Goal: Check status

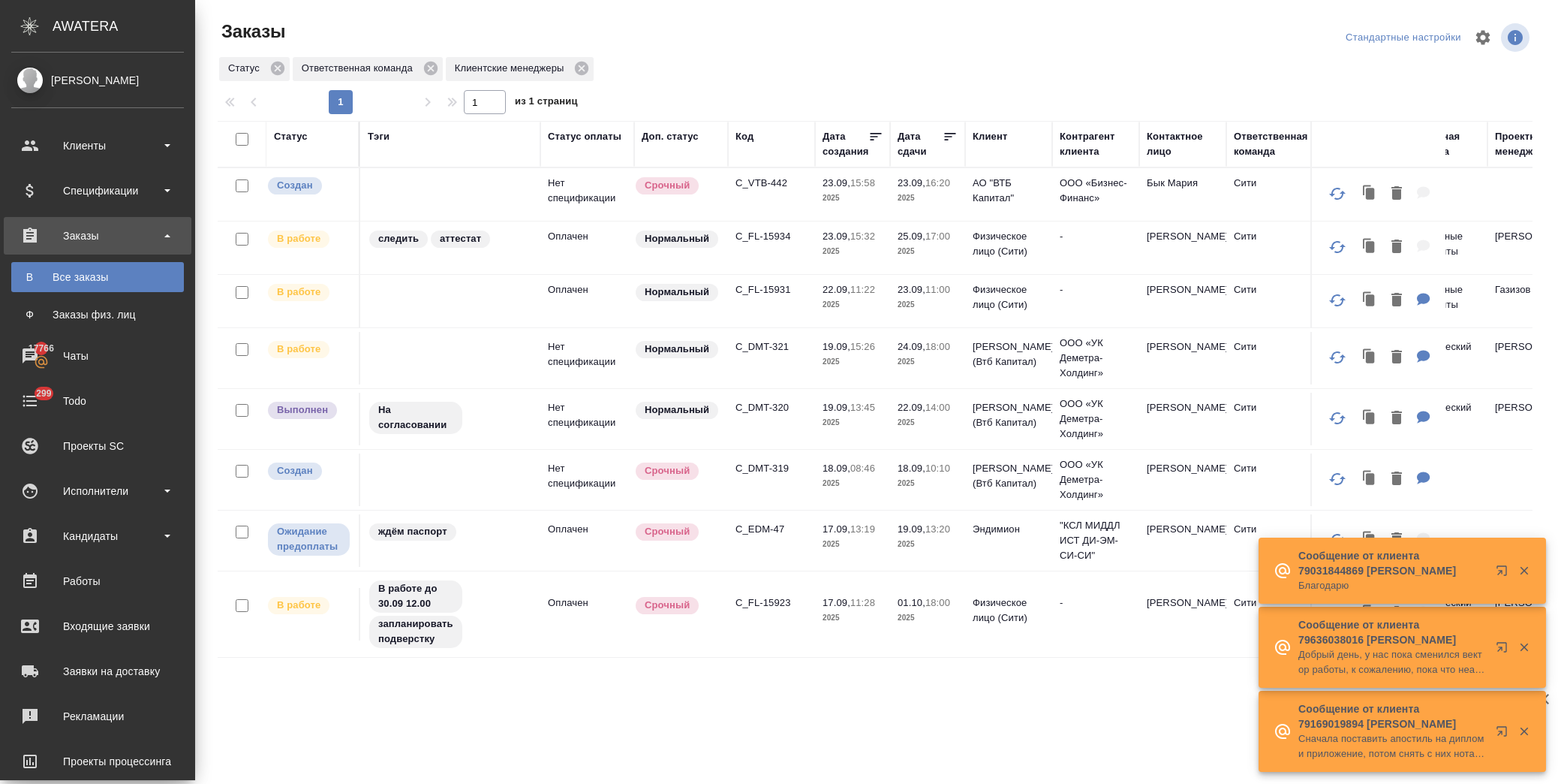
scroll to position [334, 0]
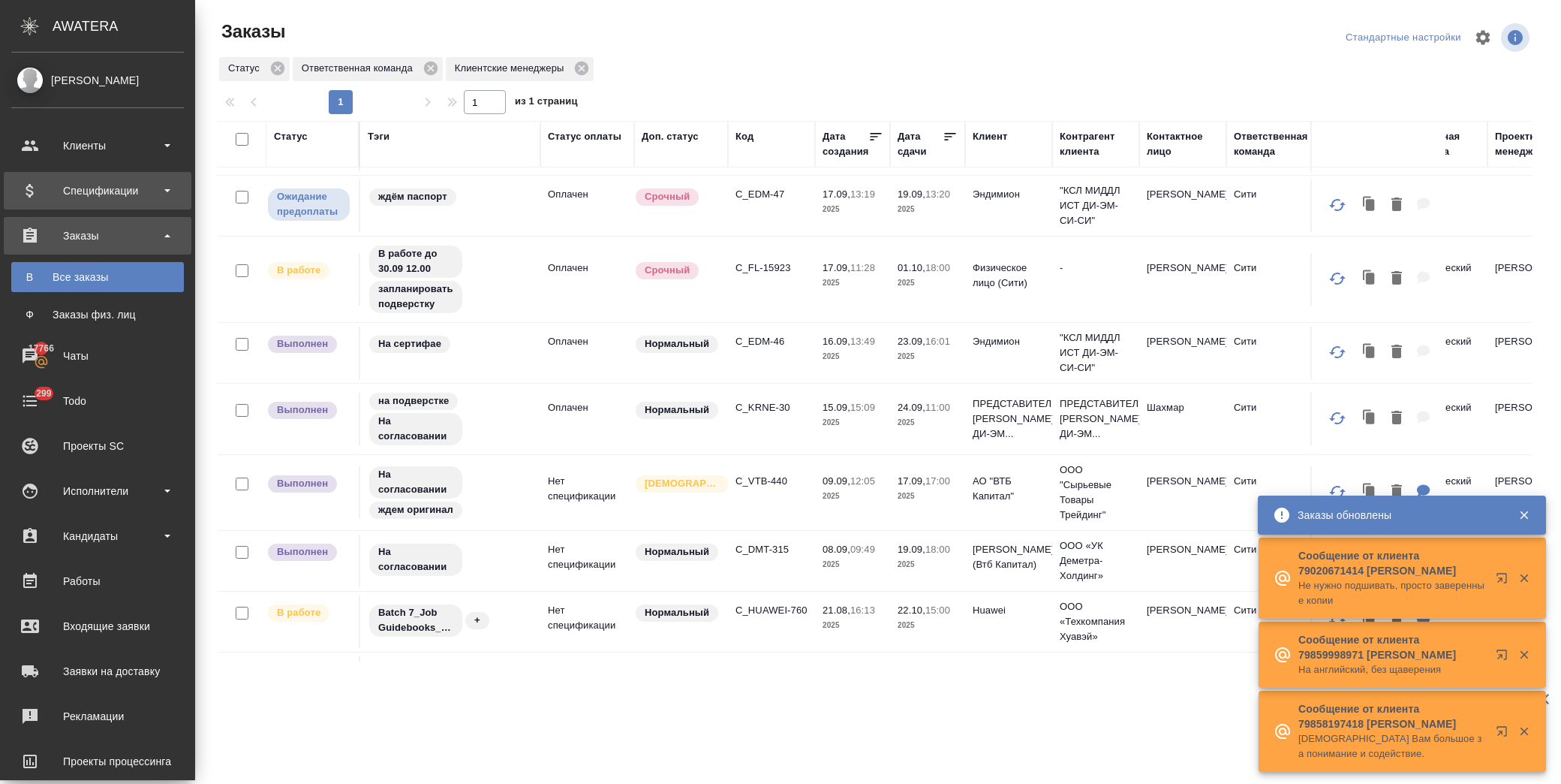
click at [104, 187] on div "Спецификации" at bounding box center [98, 191] width 172 height 23
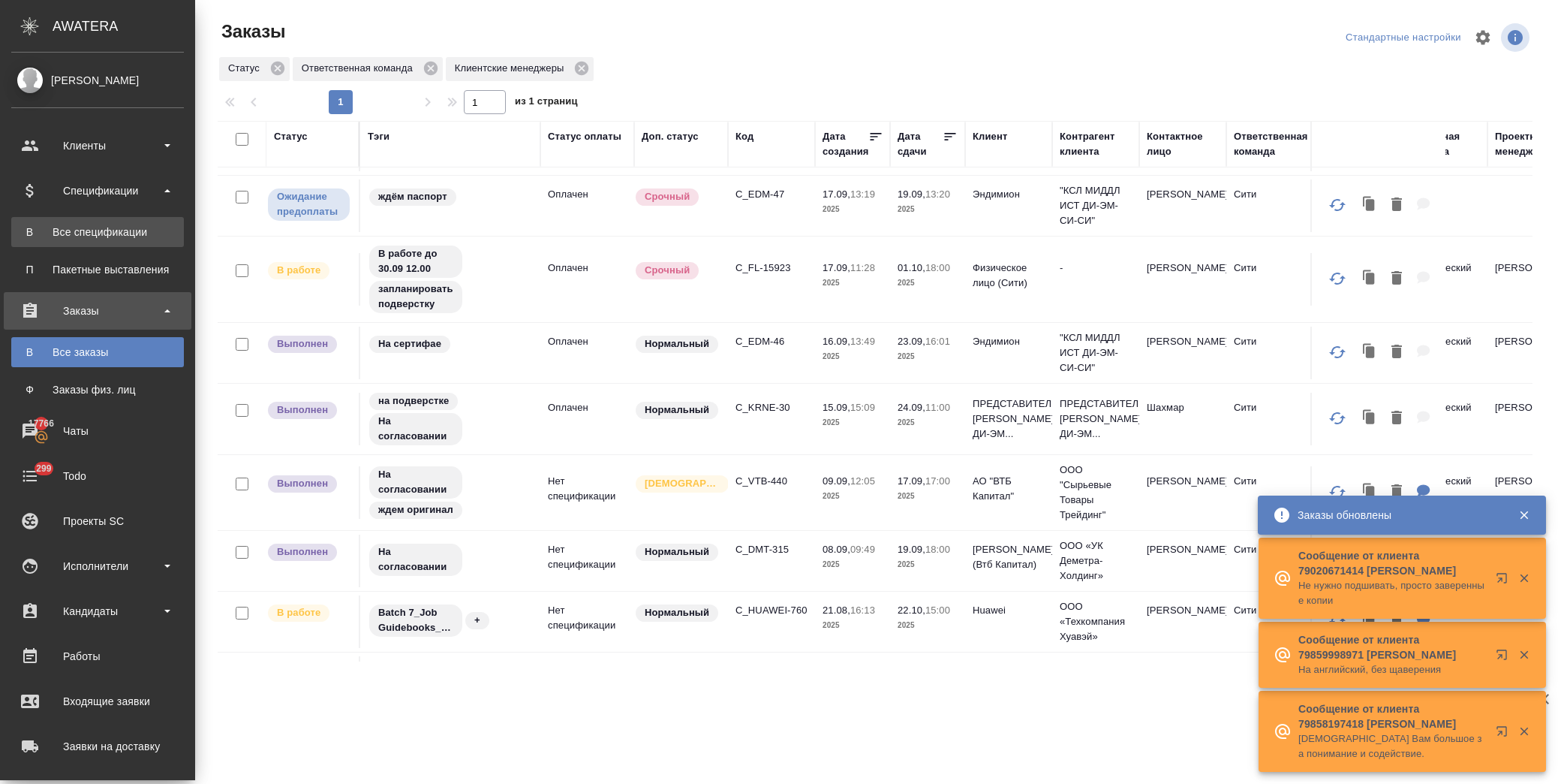
click at [115, 234] on div "Все спецификации" at bounding box center [97, 231] width 158 height 15
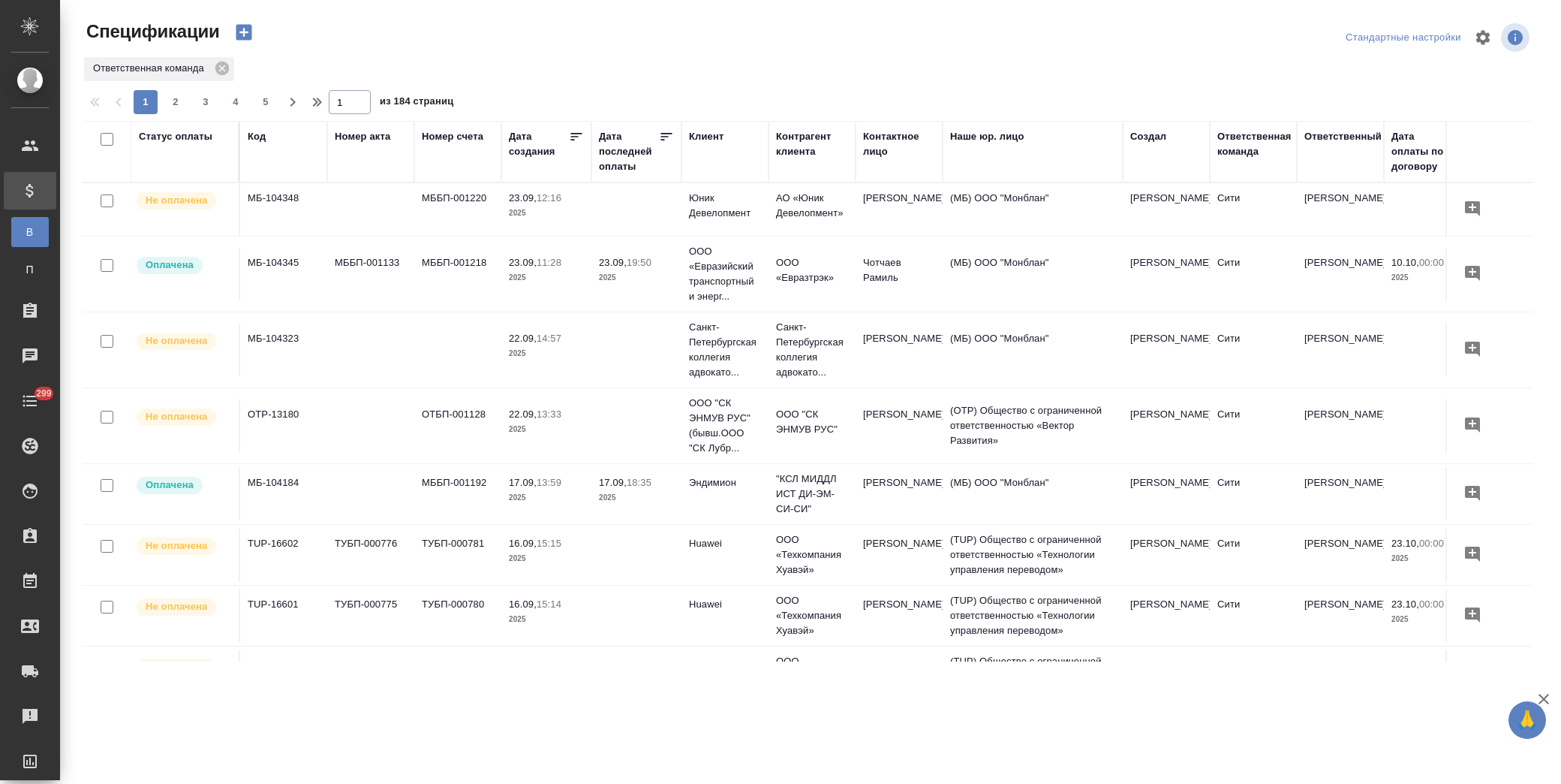
click at [184, 137] on div "Статус оплаты" at bounding box center [176, 136] width 74 height 15
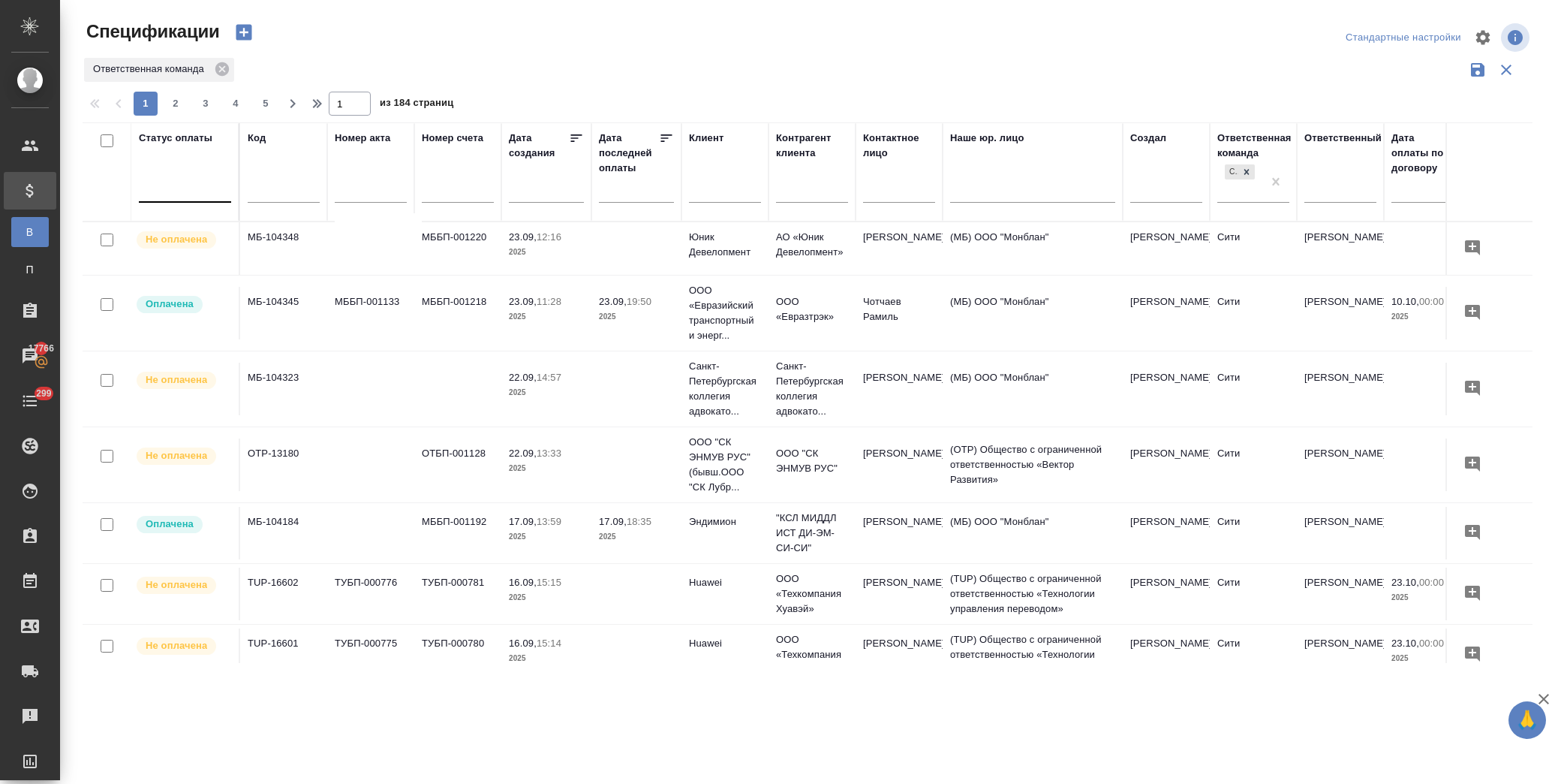
click at [223, 187] on div at bounding box center [185, 187] width 92 height 22
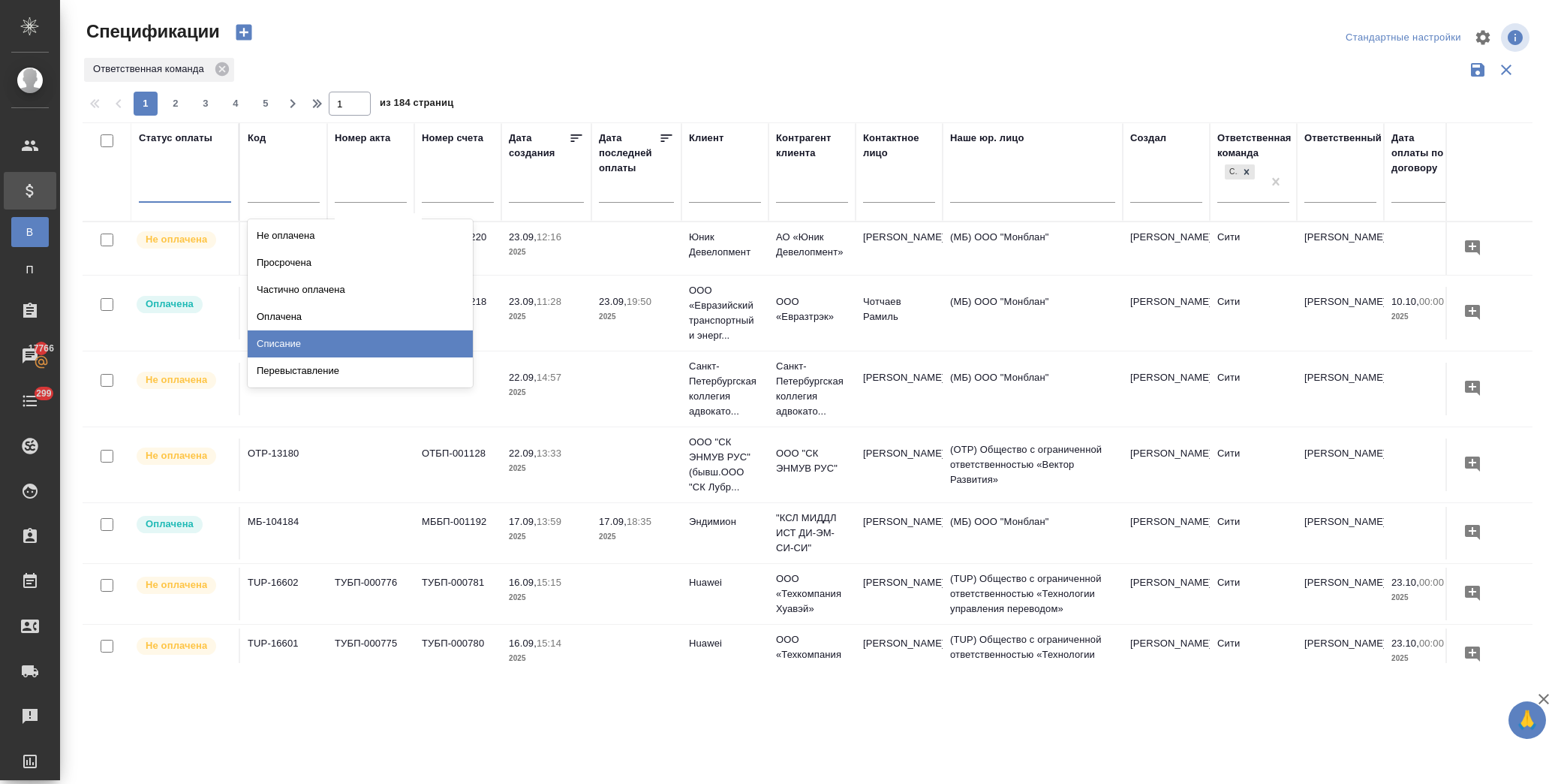
click at [370, 331] on div "Списание" at bounding box center [361, 343] width 225 height 27
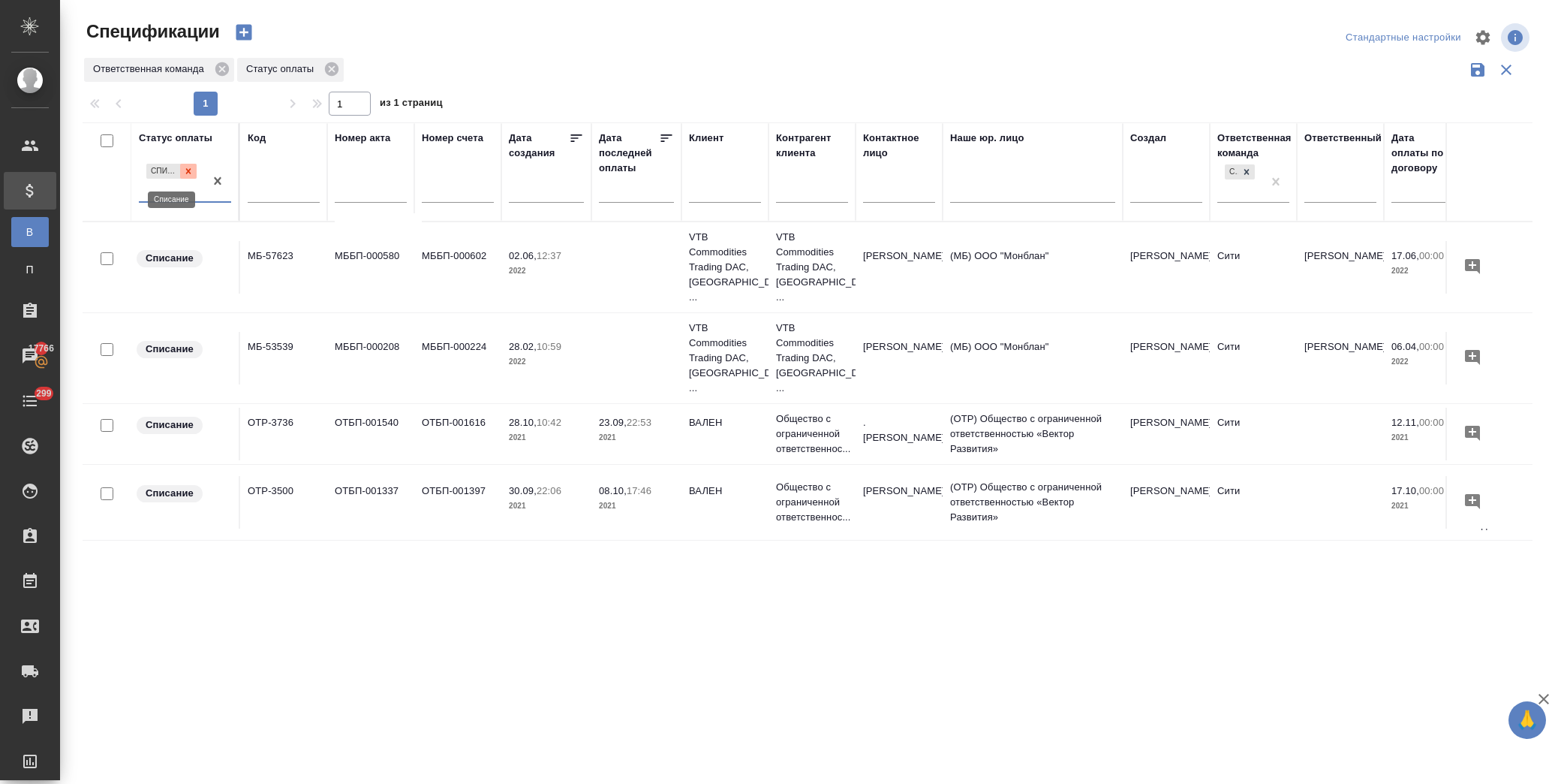
click at [194, 170] on icon at bounding box center [188, 172] width 11 height 11
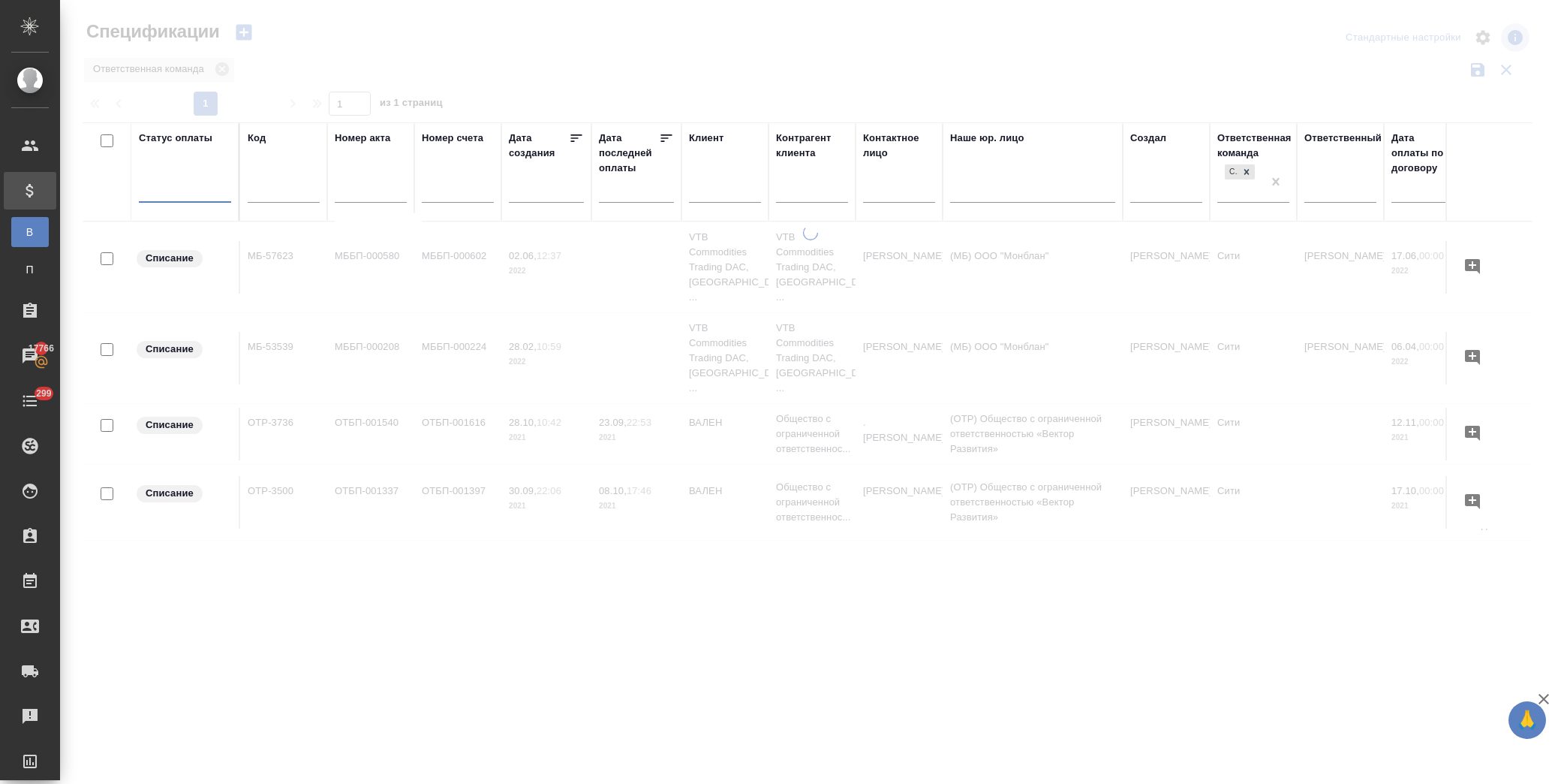
click at [213, 181] on div at bounding box center [185, 187] width 92 height 22
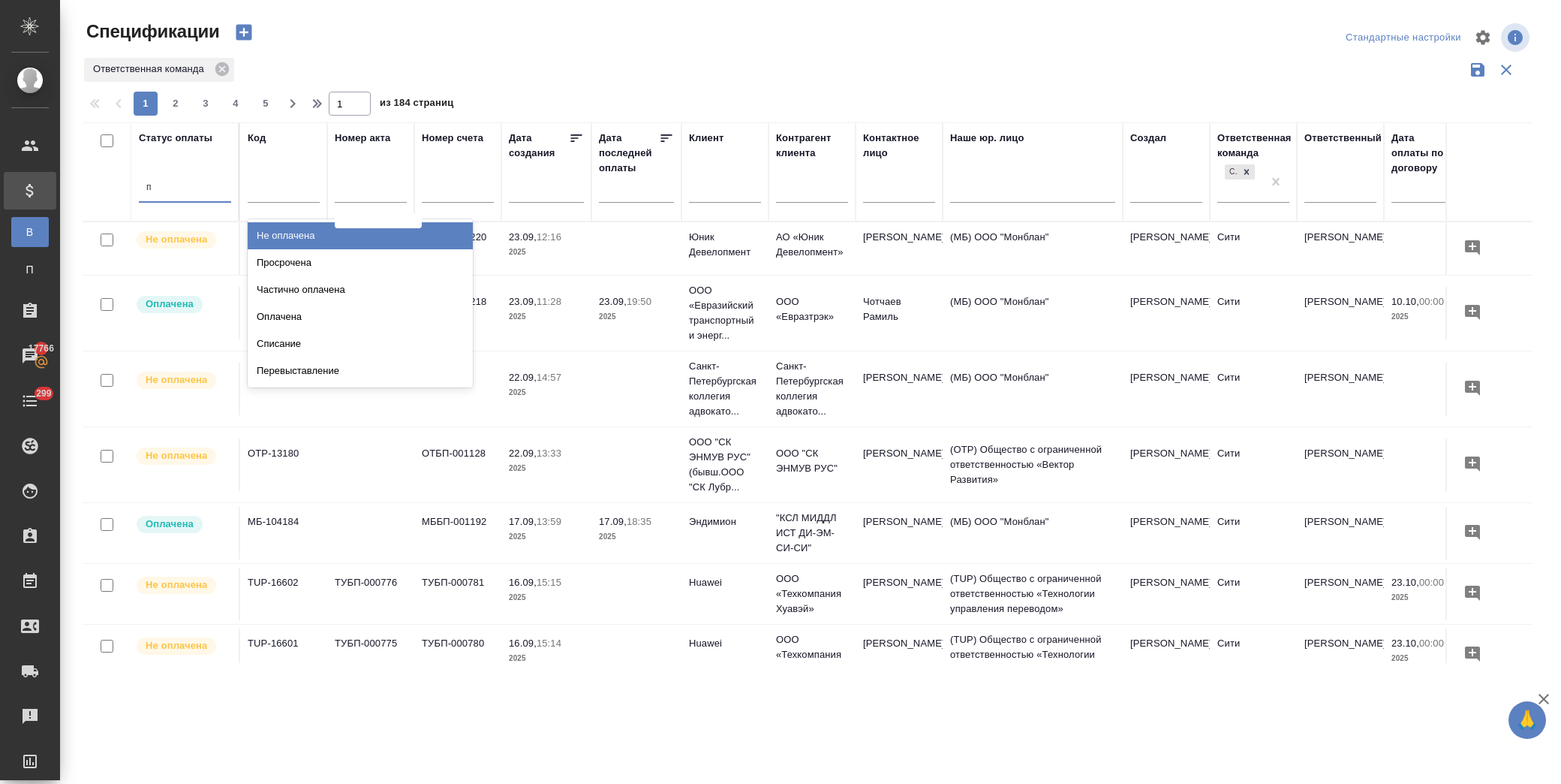
type input "пр"
click at [315, 237] on div "Просрочена" at bounding box center [361, 236] width 225 height 27
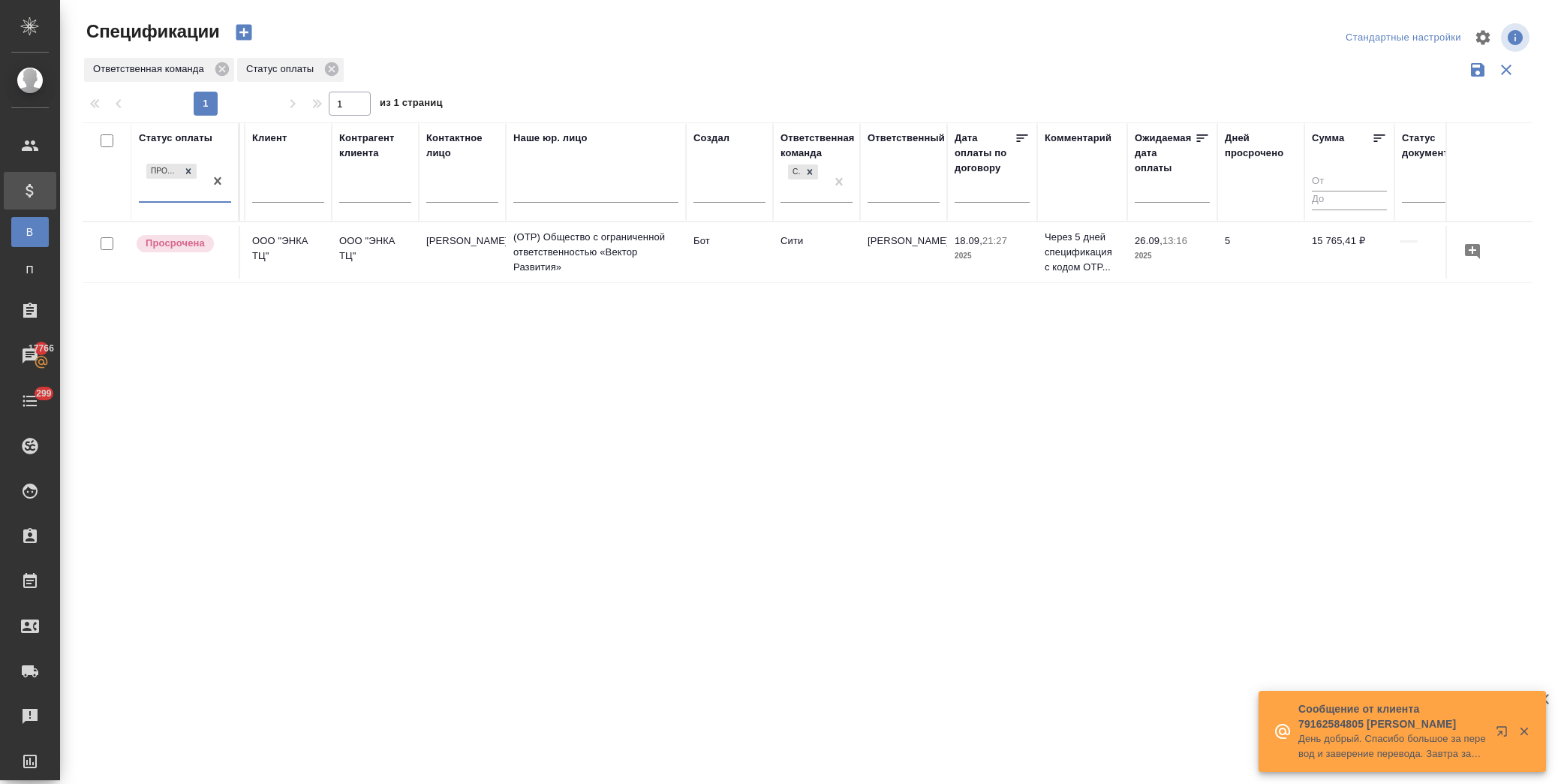
scroll to position [0, 439]
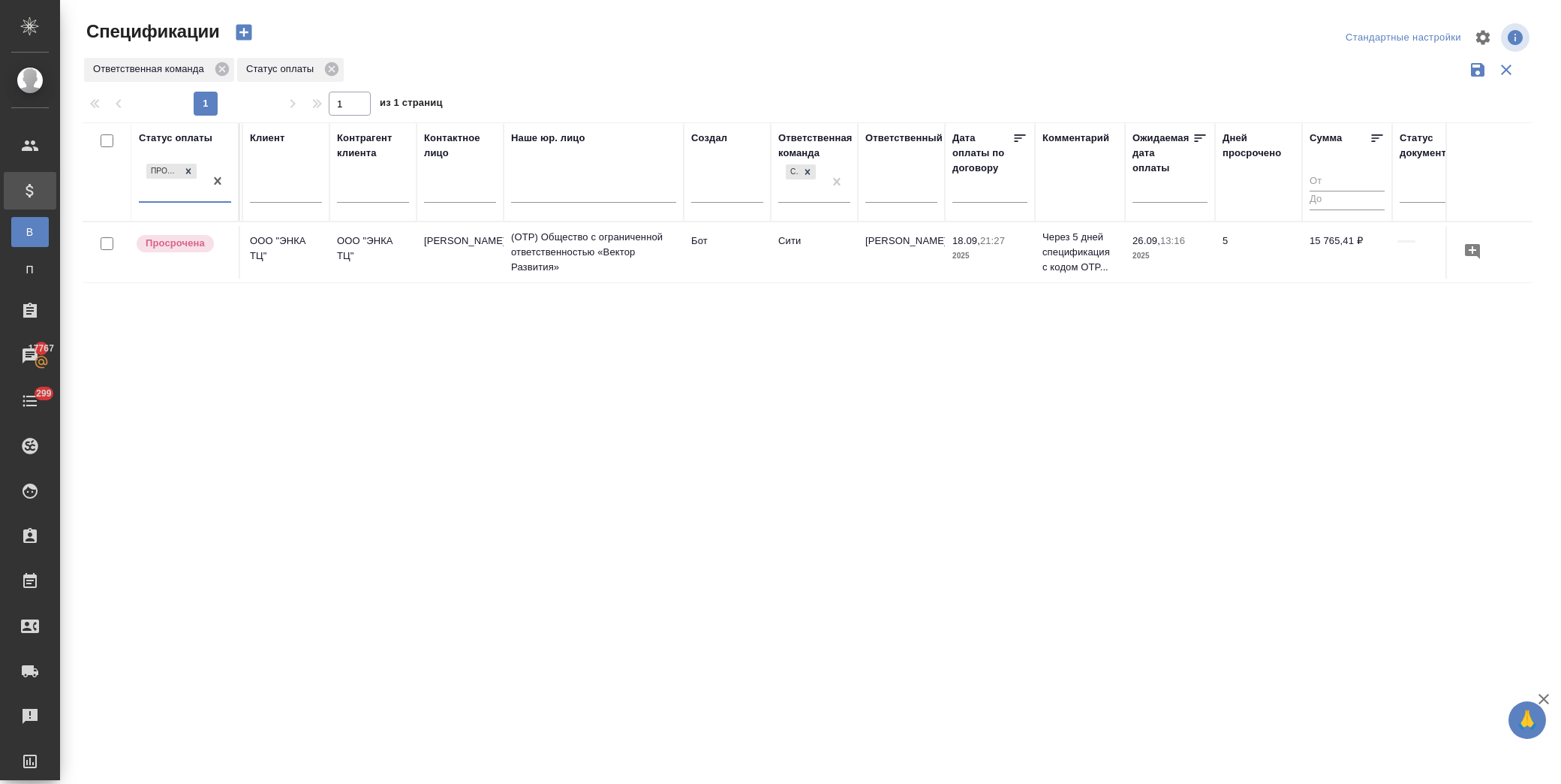
click at [724, 268] on td "Бот" at bounding box center [727, 253] width 87 height 53
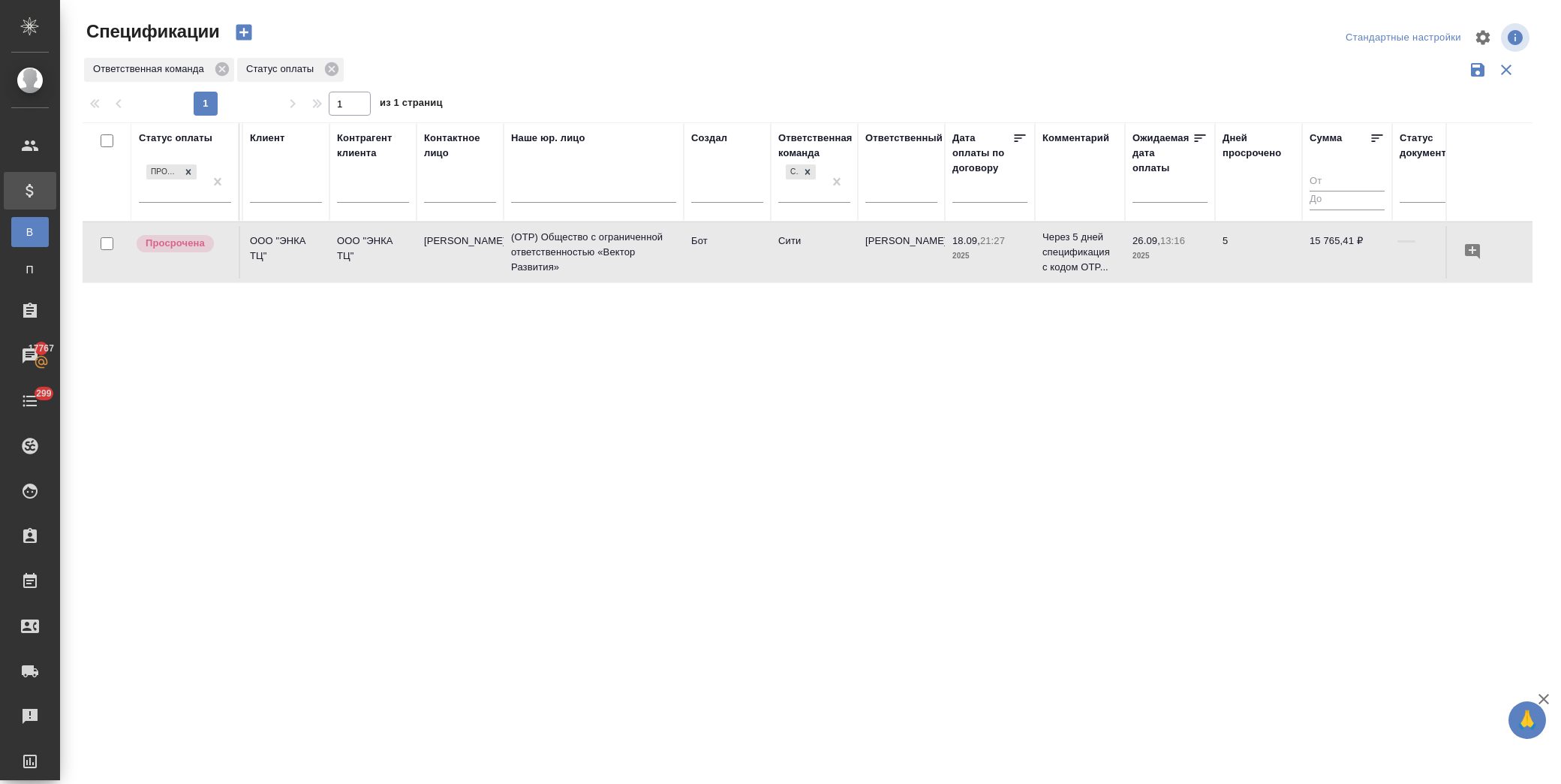
click at [724, 267] on td "Бот" at bounding box center [727, 253] width 87 height 53
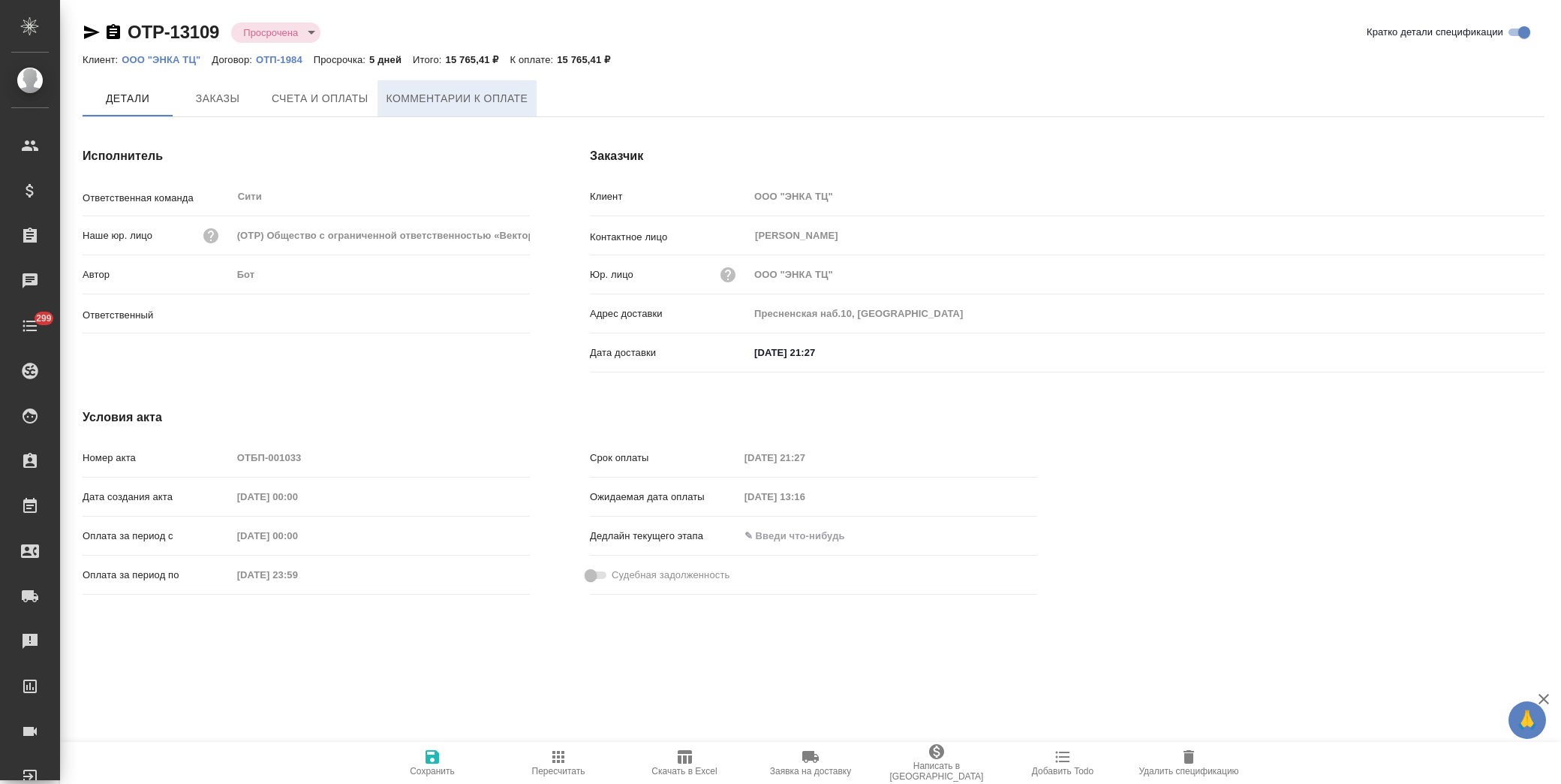
type input "[PERSON_NAME]"
click at [417, 104] on span "Комментарии к оплате" at bounding box center [457, 99] width 142 height 18
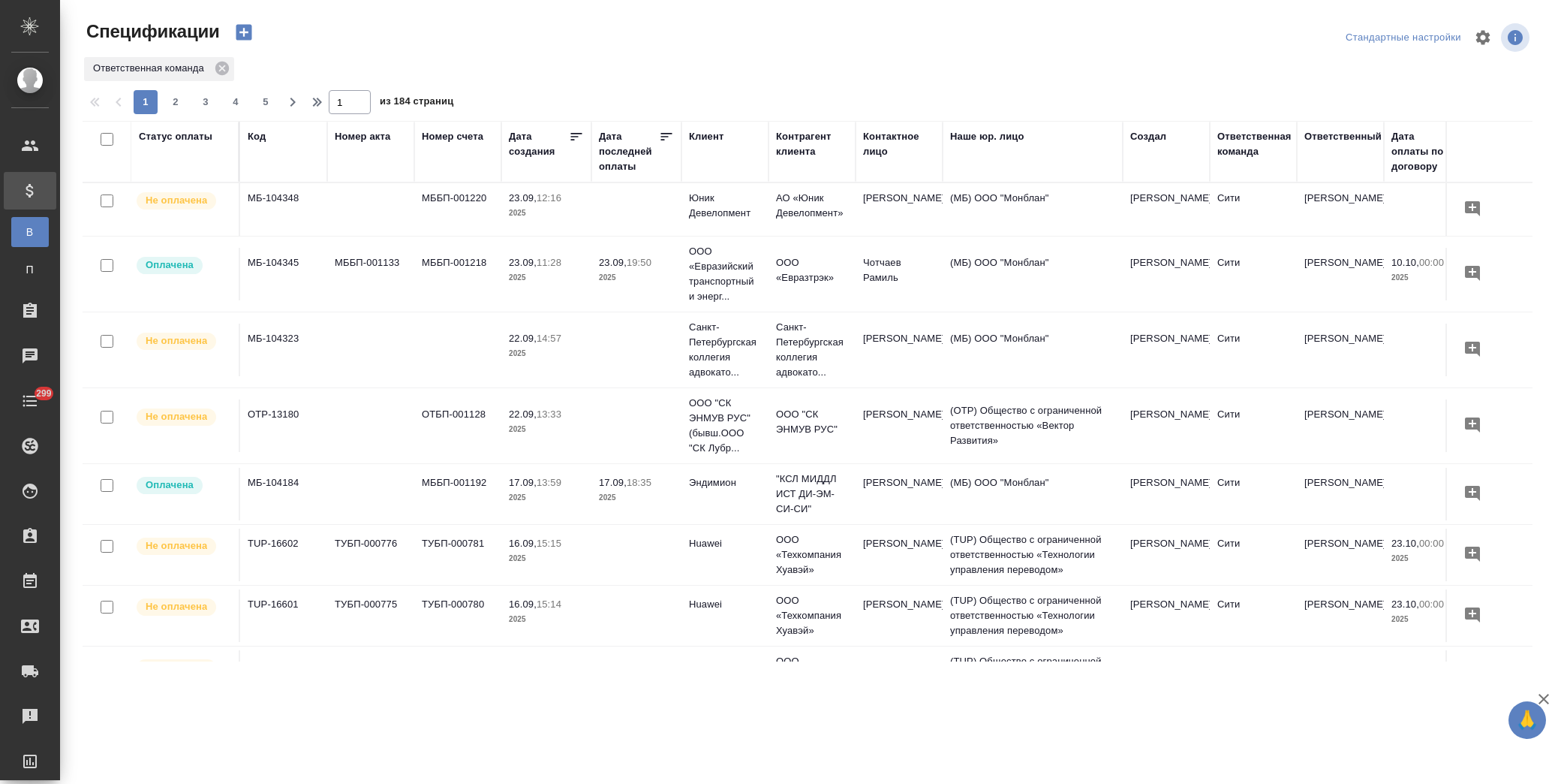
click at [180, 133] on div "Статус оплаты" at bounding box center [176, 136] width 74 height 15
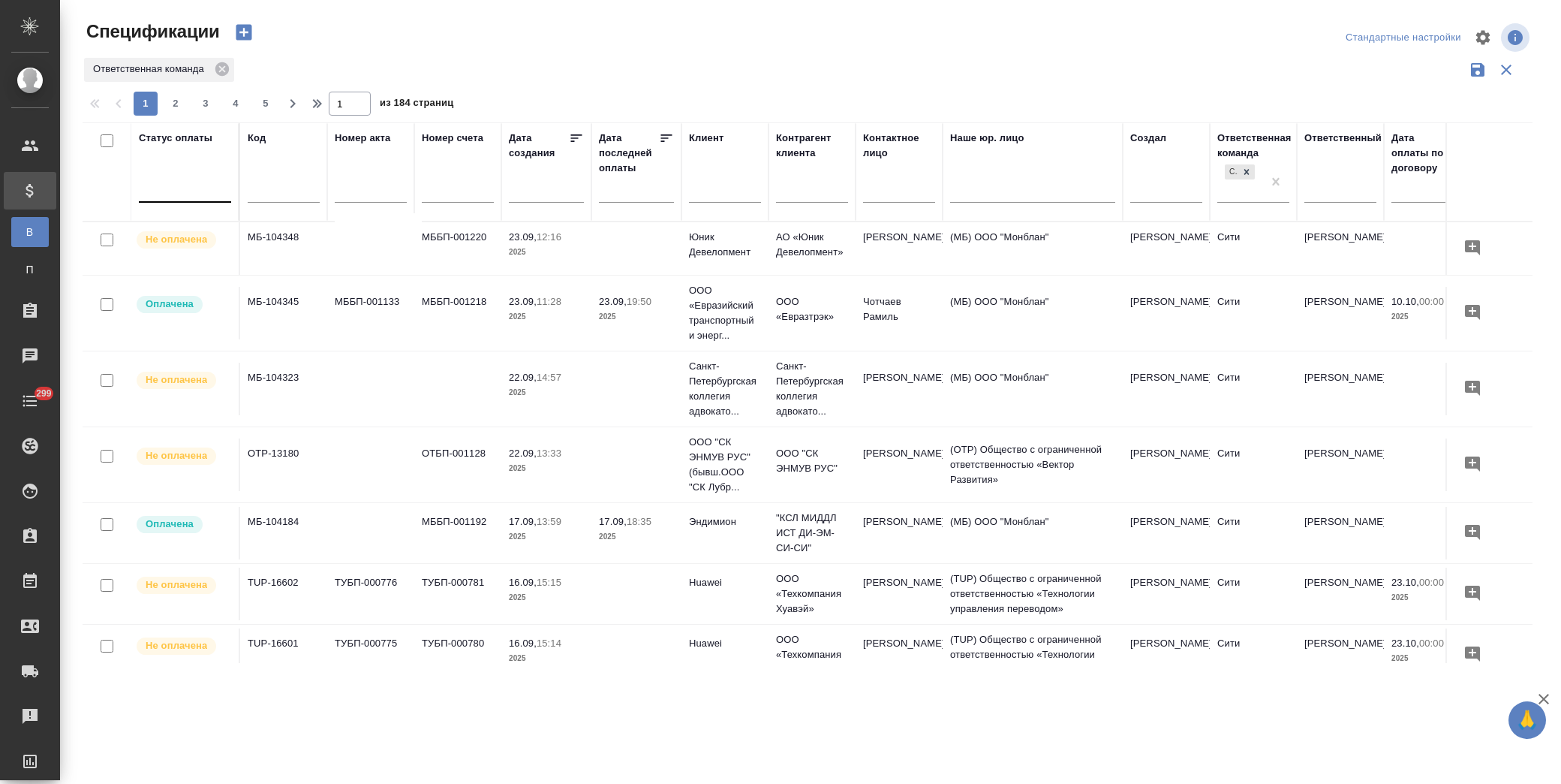
click at [192, 181] on div at bounding box center [185, 187] width 92 height 22
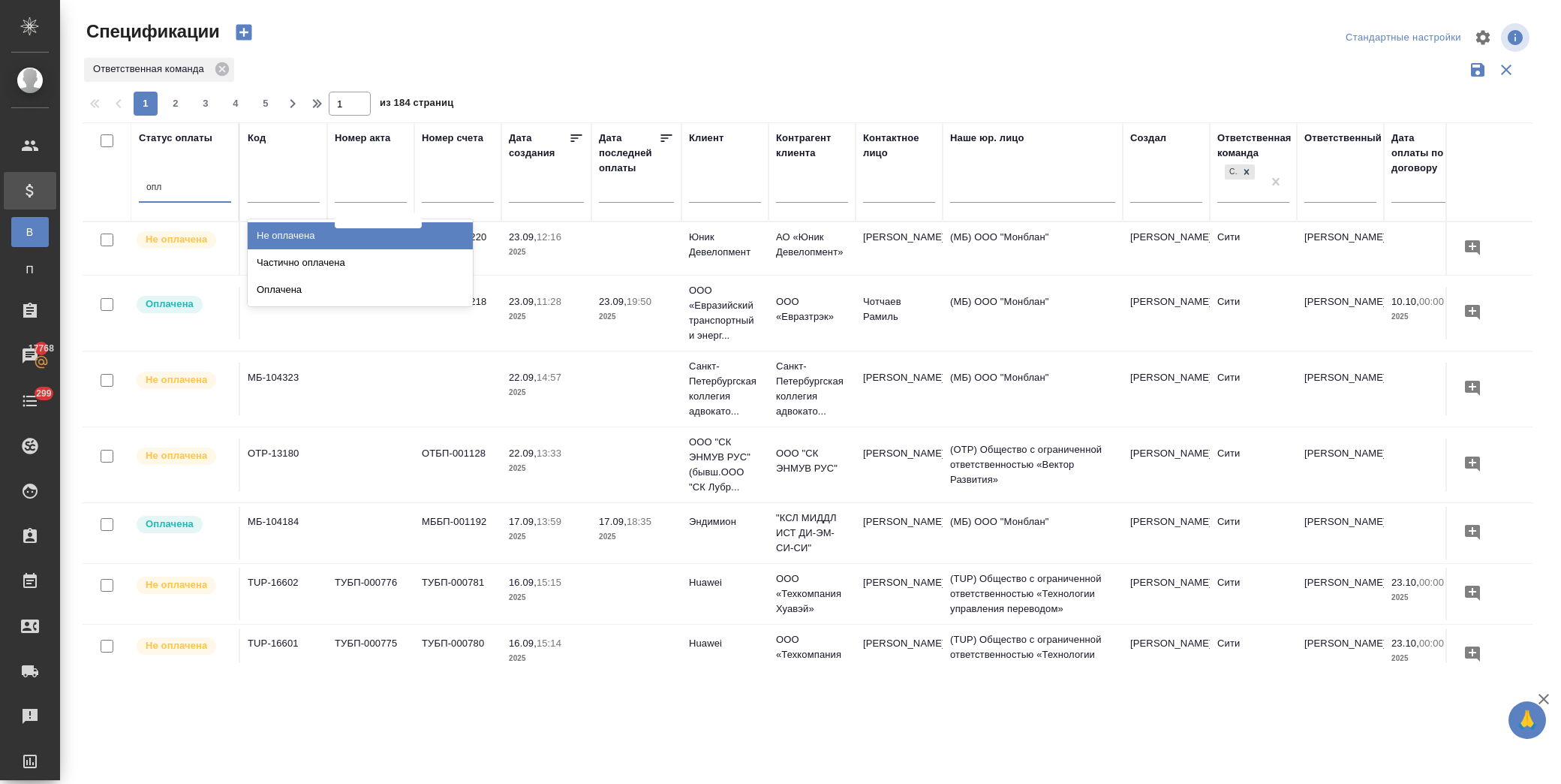
type input "опла"
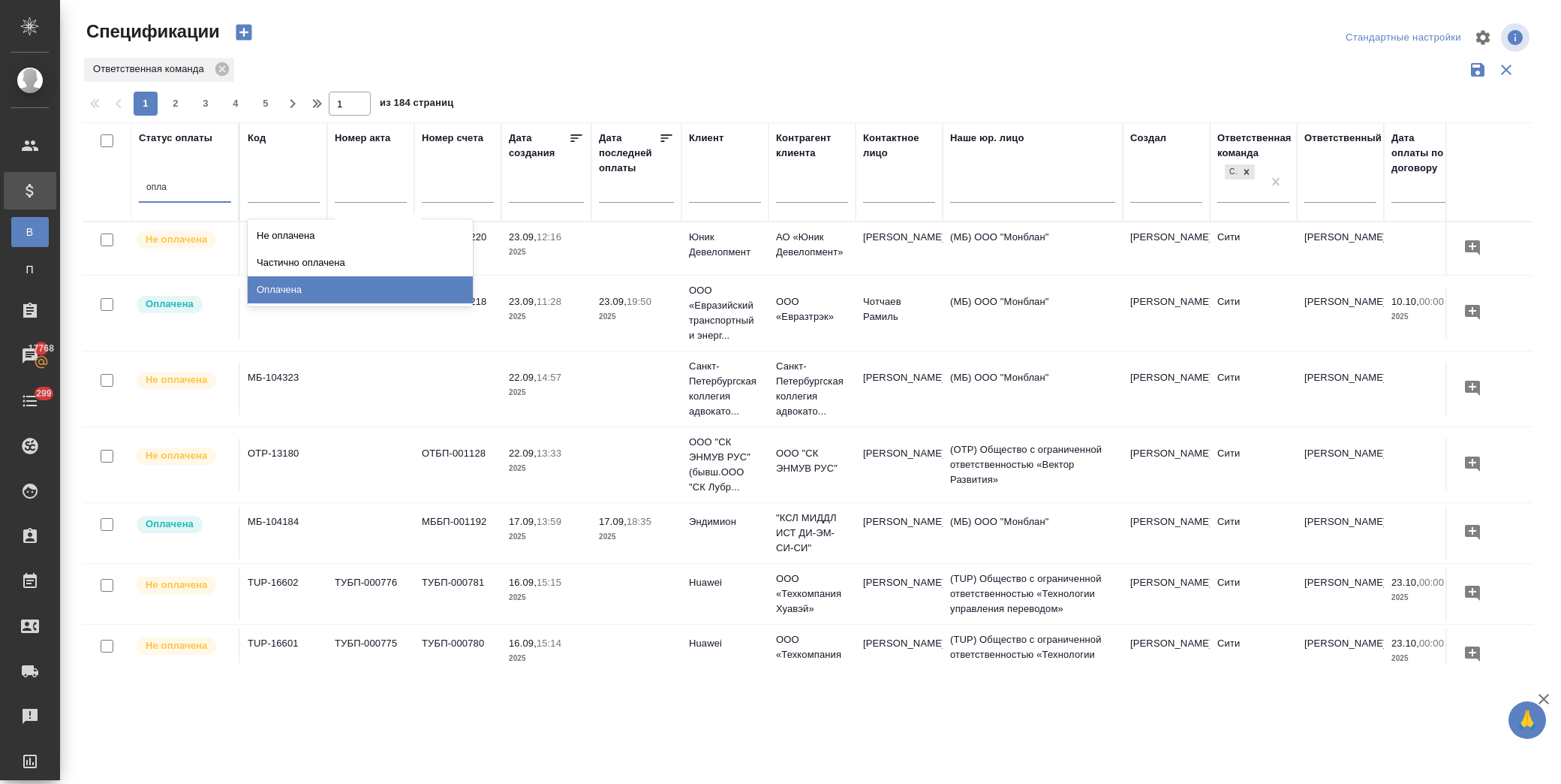
click at [282, 291] on div "Оплачена" at bounding box center [361, 289] width 225 height 27
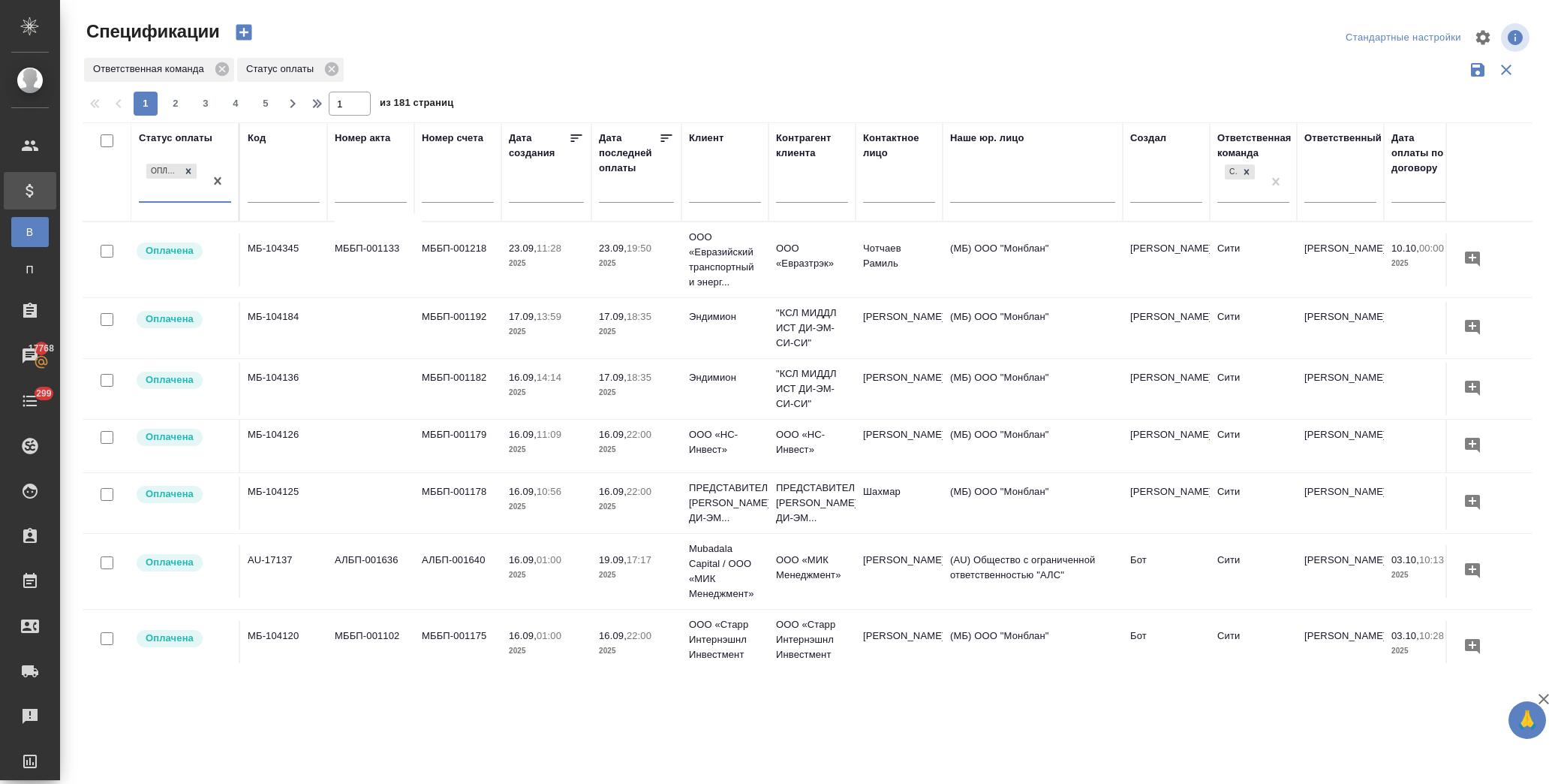
click at [669, 139] on icon at bounding box center [666, 137] width 15 height 15
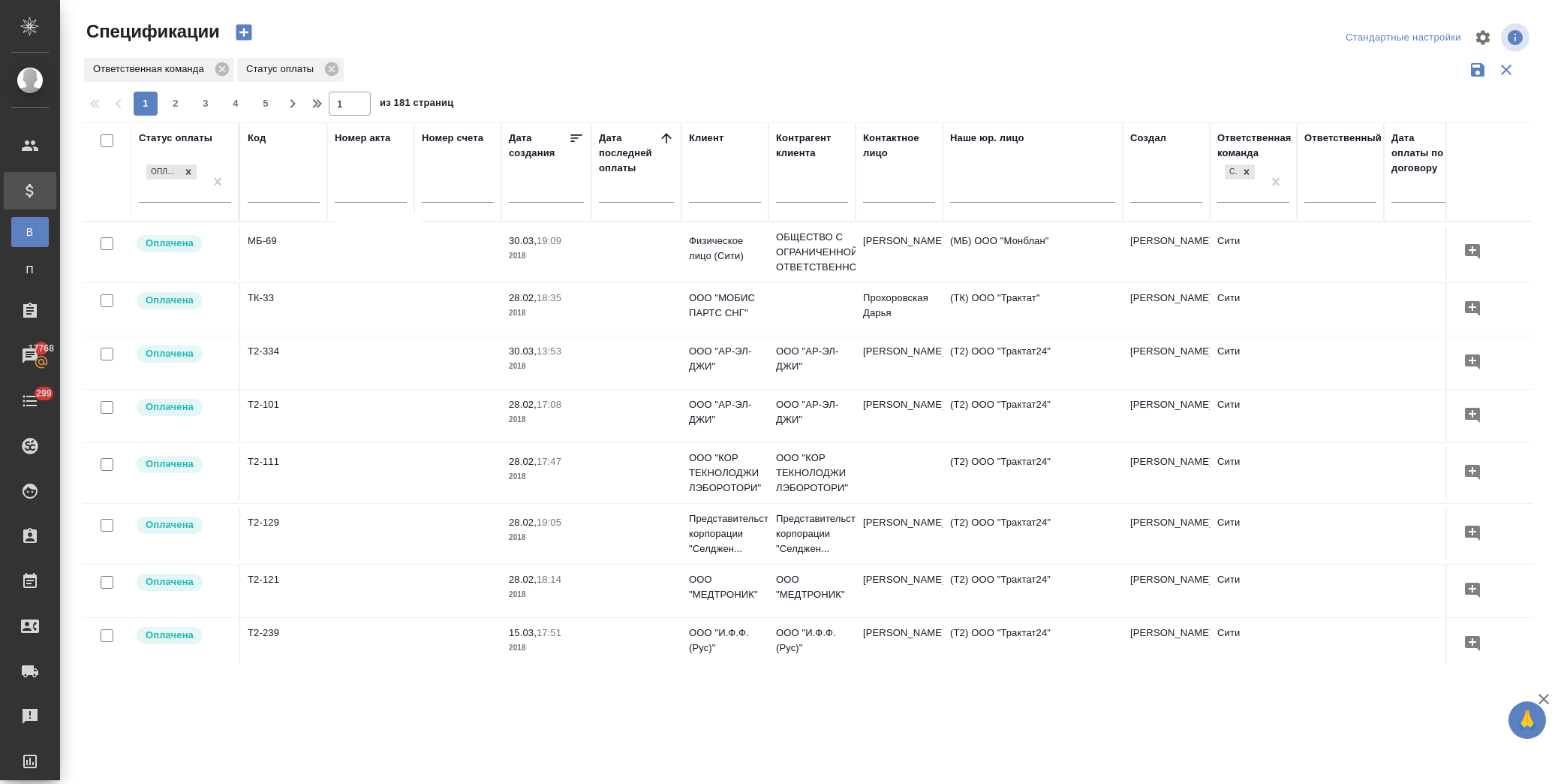
click at [669, 139] on icon at bounding box center [666, 137] width 15 height 15
